Goal: Check status: Check status

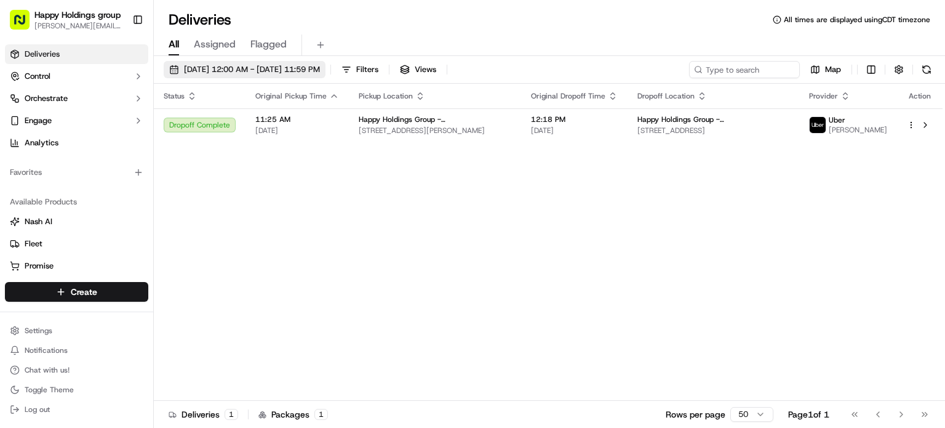
click at [263, 66] on span "[DATE] 12:00 AM - [DATE] 11:59 PM" at bounding box center [252, 69] width 136 height 11
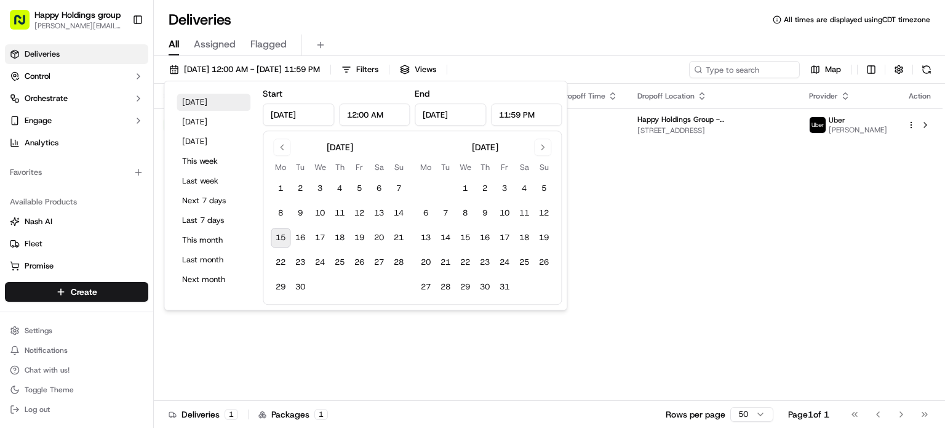
click at [234, 98] on button "[DATE]" at bounding box center [214, 102] width 74 height 17
type input "[DATE]"
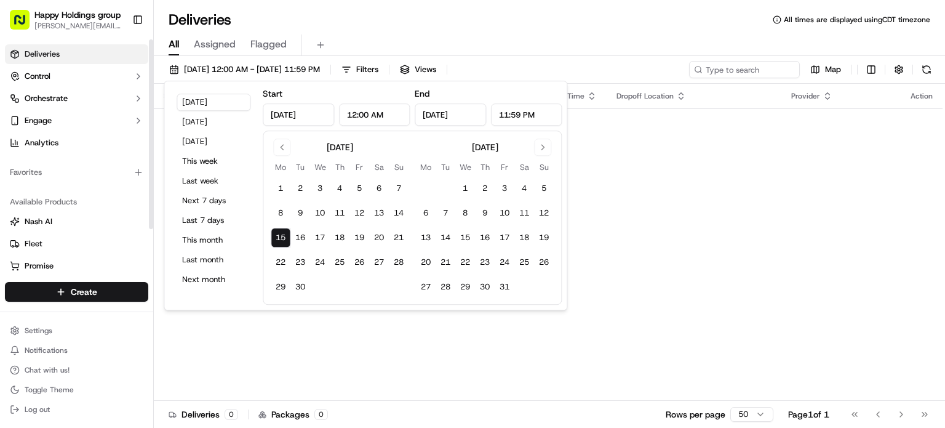
click at [307, 25] on div "Deliveries All times are displayed using CDT timezone" at bounding box center [549, 20] width 791 height 20
